Goal: Information Seeking & Learning: Check status

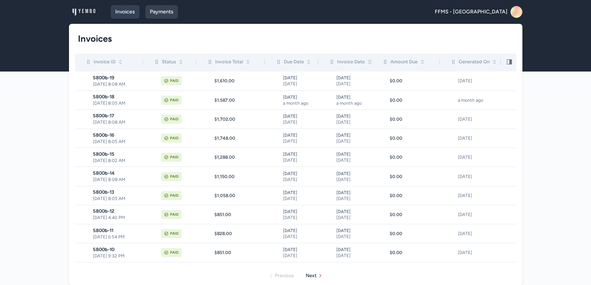
click at [157, 9] on link "Payments" at bounding box center [161, 11] width 32 height 13
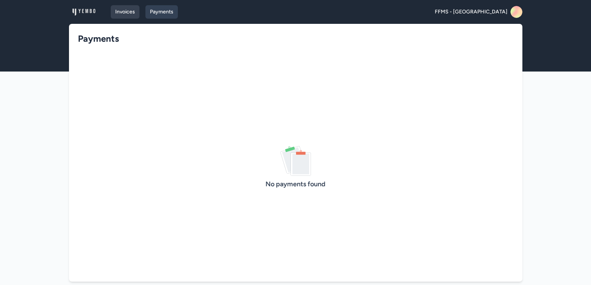
click at [124, 9] on link "Invoices" at bounding box center [125, 11] width 29 height 13
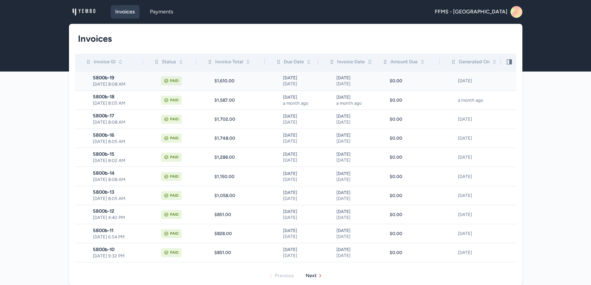
click at [116, 81] on span "[DATE] 8:08 AM" at bounding box center [118, 84] width 50 height 6
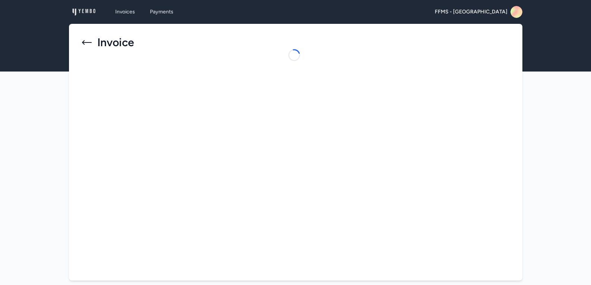
click at [82, 40] on icon at bounding box center [87, 43] width 12 height 12
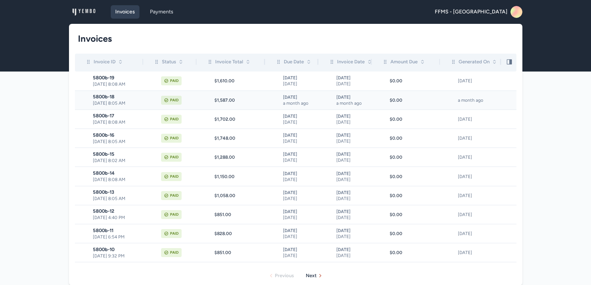
click at [110, 101] on span "[DATE] 8:05 AM" at bounding box center [118, 103] width 50 height 6
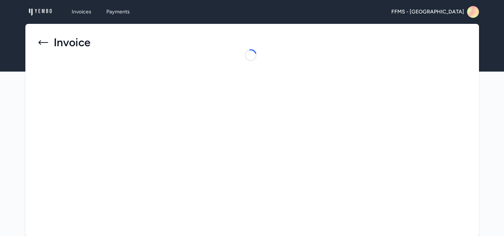
click at [41, 38] on icon at bounding box center [43, 43] width 12 height 12
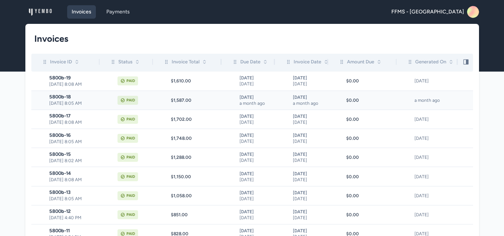
click at [82, 102] on span "[DATE] 8:05 AM" at bounding box center [74, 103] width 50 height 6
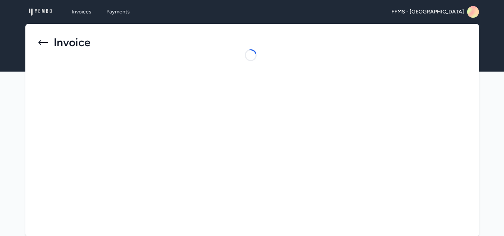
click at [46, 41] on icon at bounding box center [43, 43] width 12 height 12
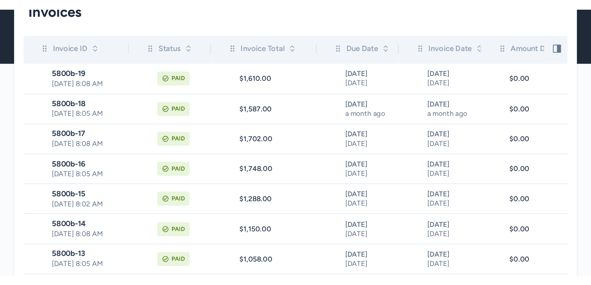
scroll to position [32, 0]
